Goal: Information Seeking & Learning: Learn about a topic

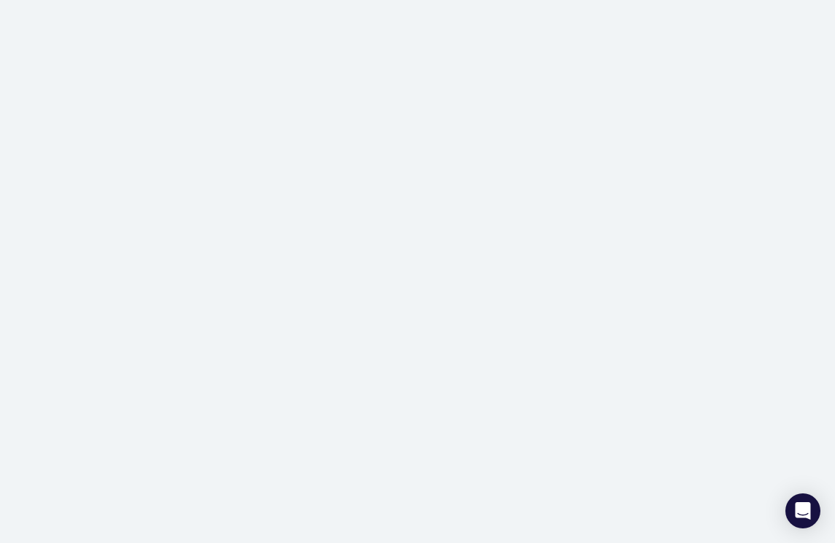
click at [455, 91] on div at bounding box center [417, 271] width 835 height 543
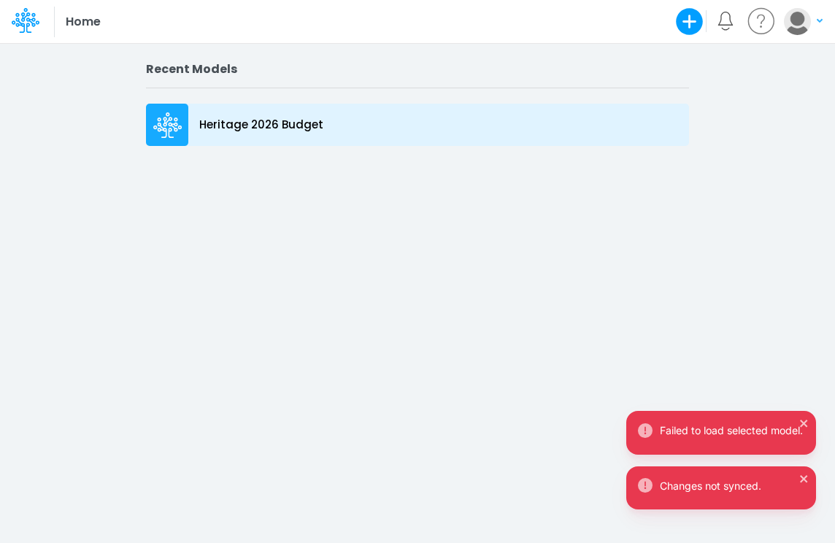
click at [308, 129] on p "Heritage 2026 Budget" at bounding box center [261, 125] width 124 height 17
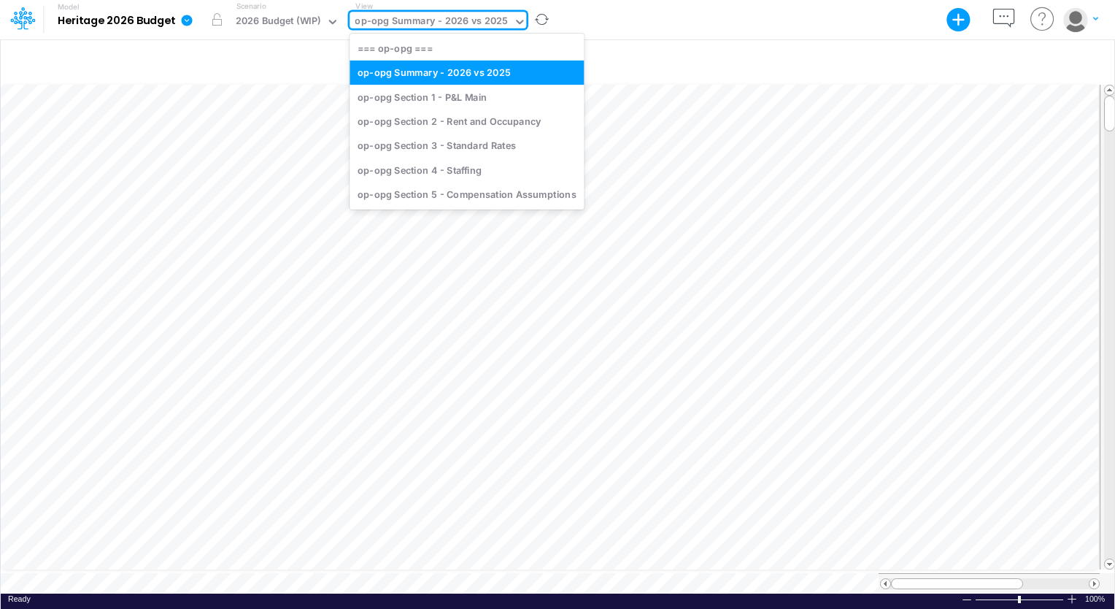
click at [514, 25] on icon at bounding box center [519, 21] width 13 height 13
click at [476, 146] on div "op-opg Section 3 - Standard Rates" at bounding box center [467, 146] width 234 height 24
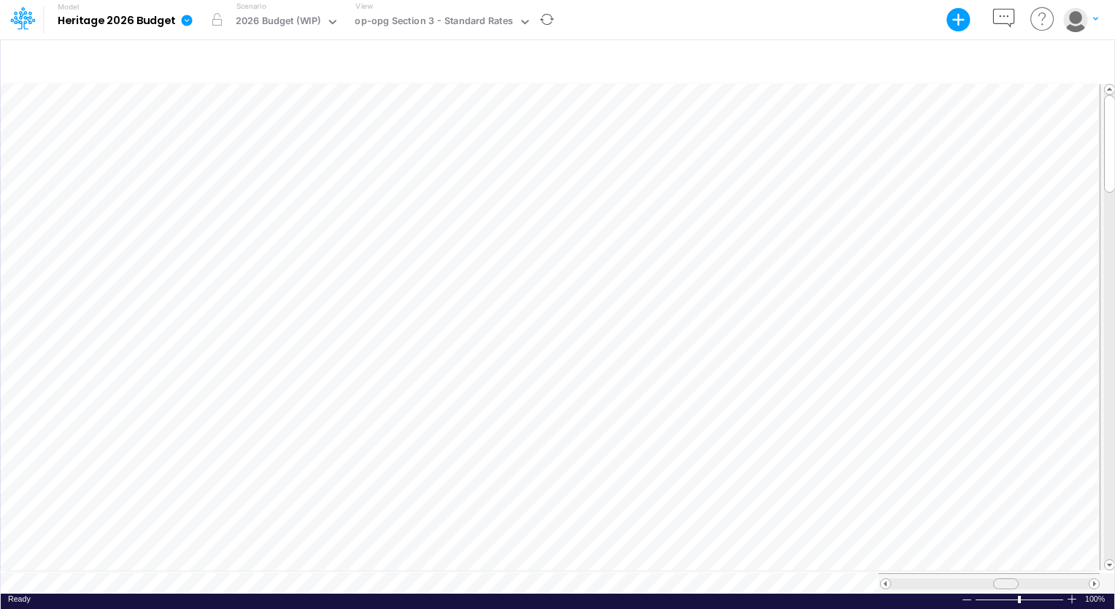
scroll to position [7, 0]
drag, startPoint x: 996, startPoint y: 579, endPoint x: 1030, endPoint y: 577, distance: 33.6
click at [834, 542] on div at bounding box center [1039, 583] width 26 height 11
click at [834, 542] on div at bounding box center [967, 599] width 12 height 11
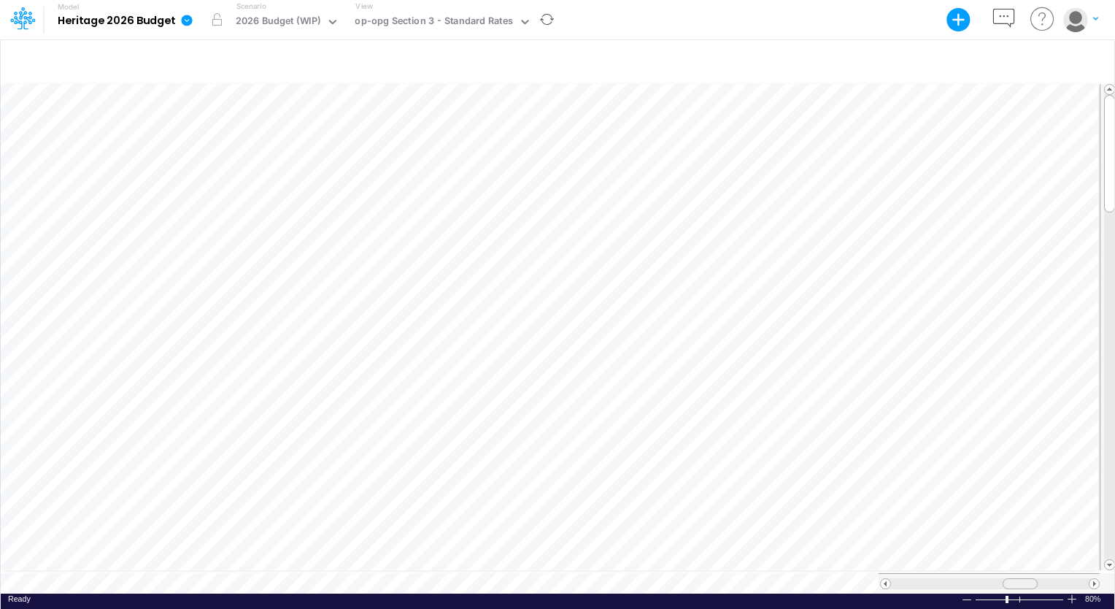
drag, startPoint x: 1030, startPoint y: 577, endPoint x: 1013, endPoint y: 578, distance: 16.8
click at [834, 542] on div at bounding box center [1020, 583] width 35 height 11
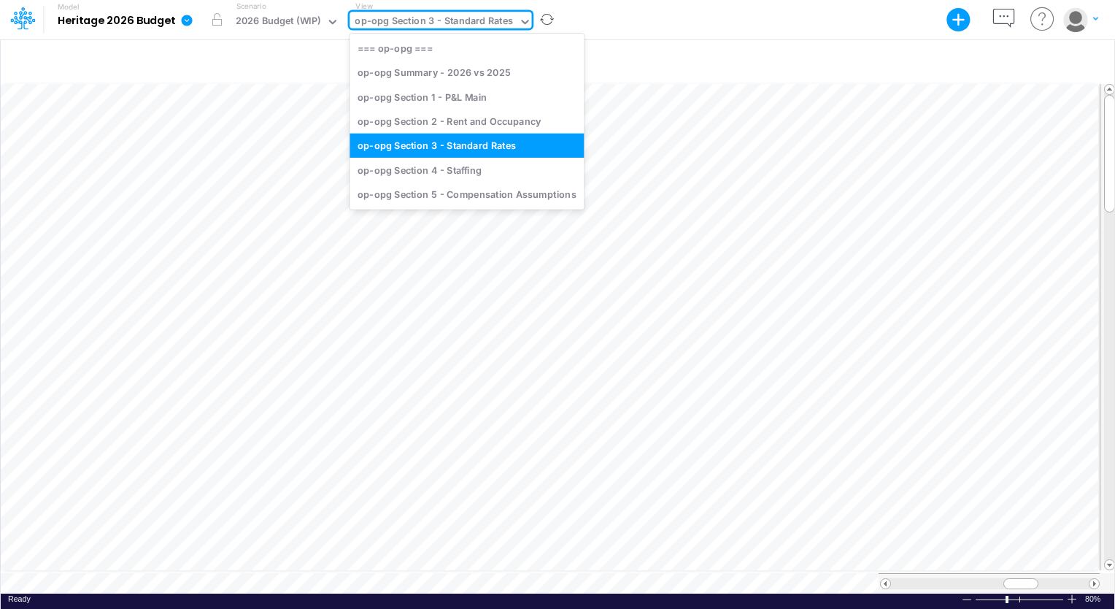
click at [522, 20] on icon at bounding box center [524, 22] width 7 height 4
click at [470, 95] on div "op-opg Section 1 - P&L Main" at bounding box center [467, 97] width 234 height 24
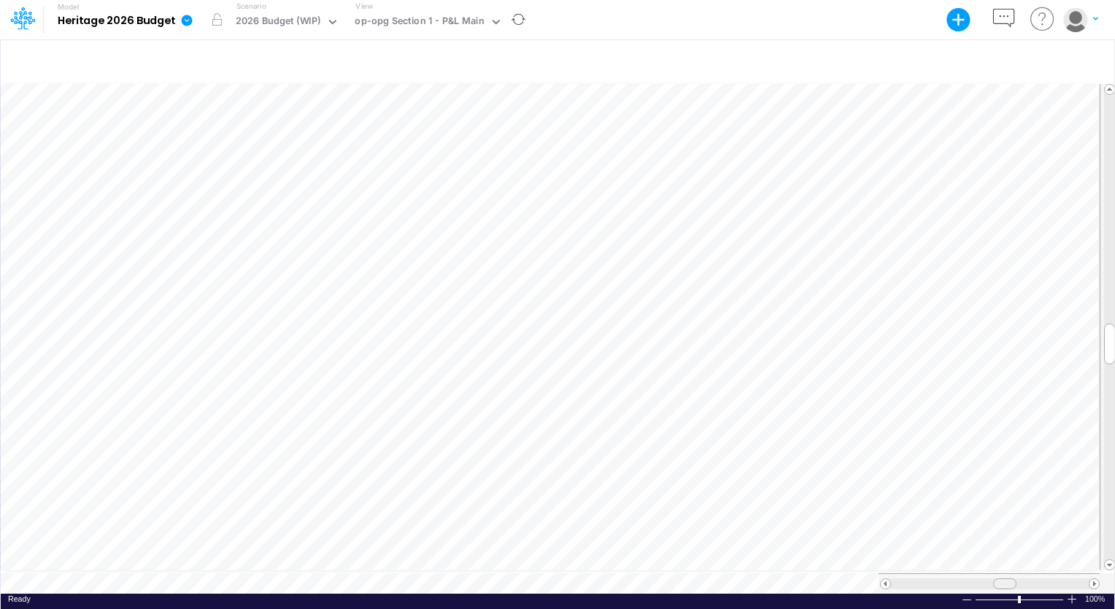
scroll to position [7, 0]
drag, startPoint x: 1004, startPoint y: 579, endPoint x: 1019, endPoint y: 577, distance: 15.4
click at [834, 542] on span at bounding box center [1018, 583] width 9 height 9
click at [834, 542] on div at bounding box center [967, 599] width 12 height 11
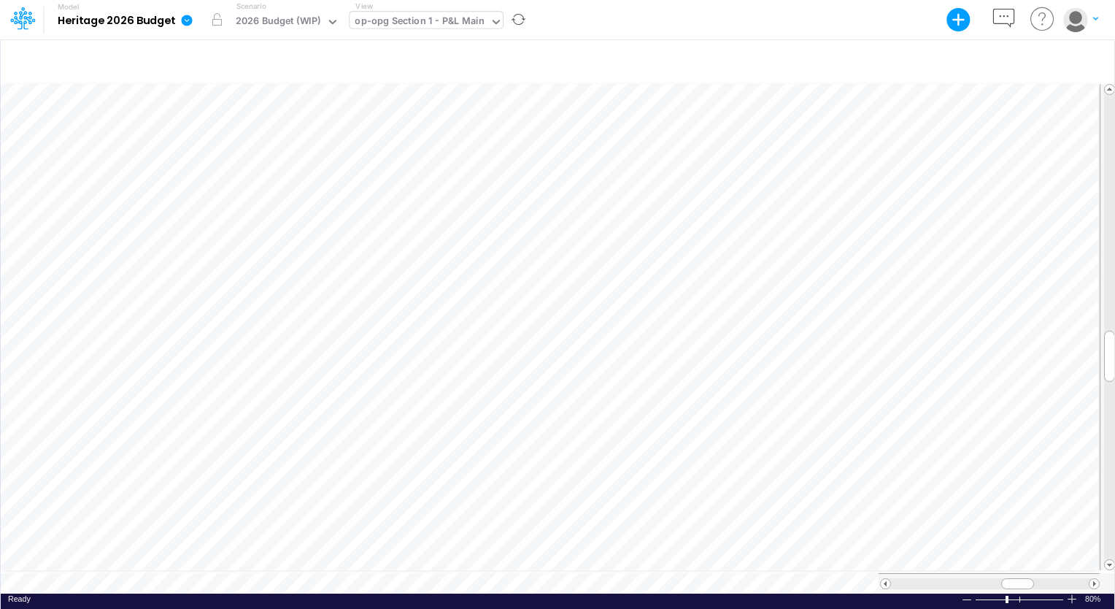
click at [481, 27] on div "op-opg Section 1 - P&L Main" at bounding box center [420, 23] width 140 height 22
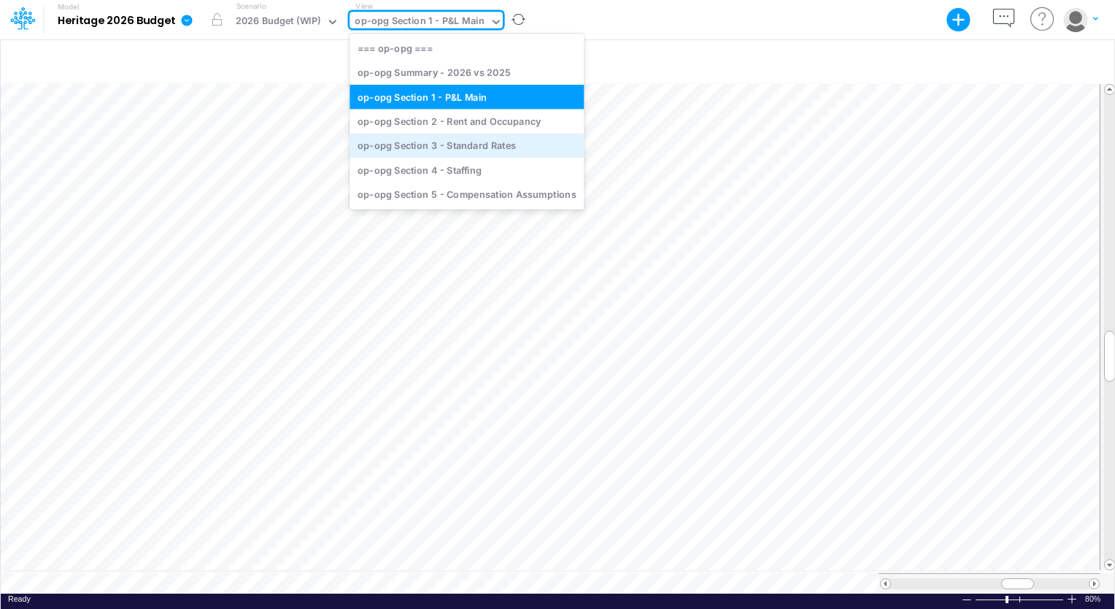
click at [474, 153] on div "op-opg Section 3 - Standard Rates" at bounding box center [467, 146] width 234 height 24
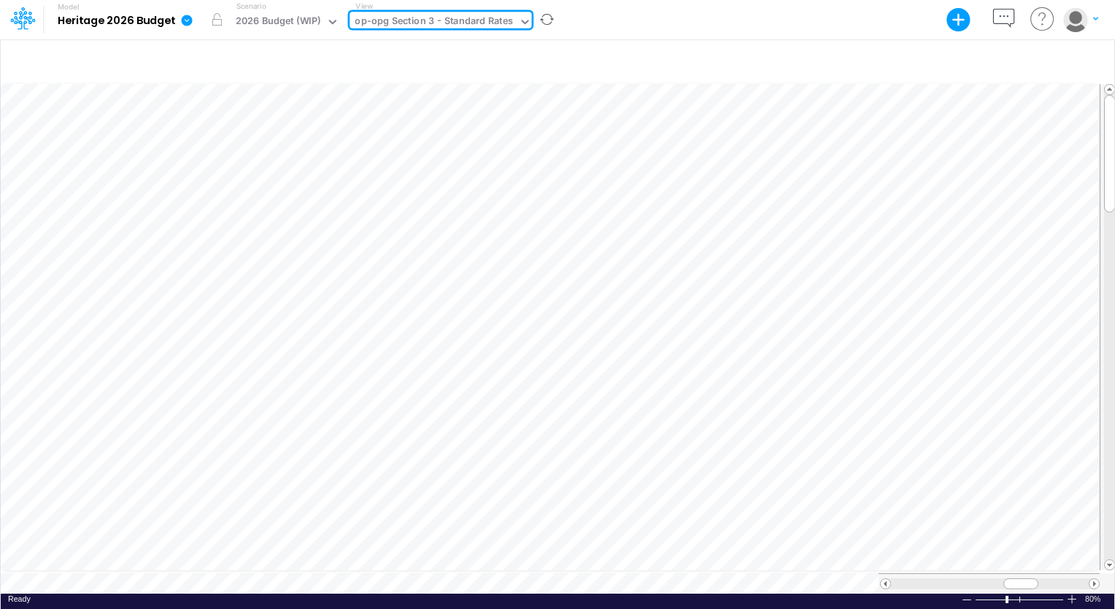
click at [522, 18] on icon at bounding box center [525, 21] width 13 height 13
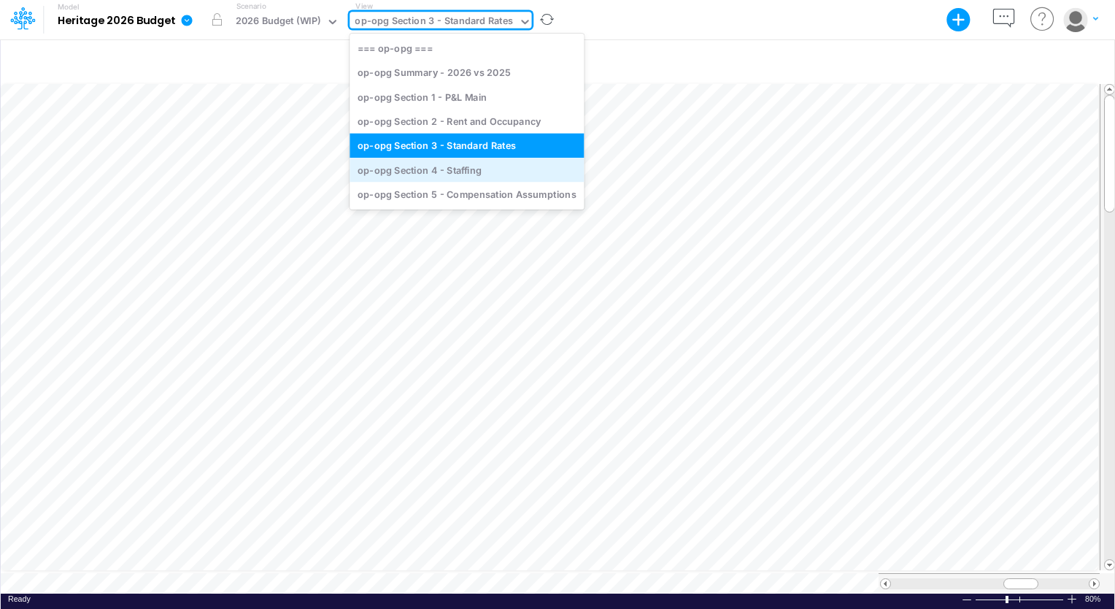
click at [453, 173] on div "op-opg Section 4 - Staffing" at bounding box center [467, 170] width 234 height 24
